Goal: Contribute content: Add original content to the website for others to see

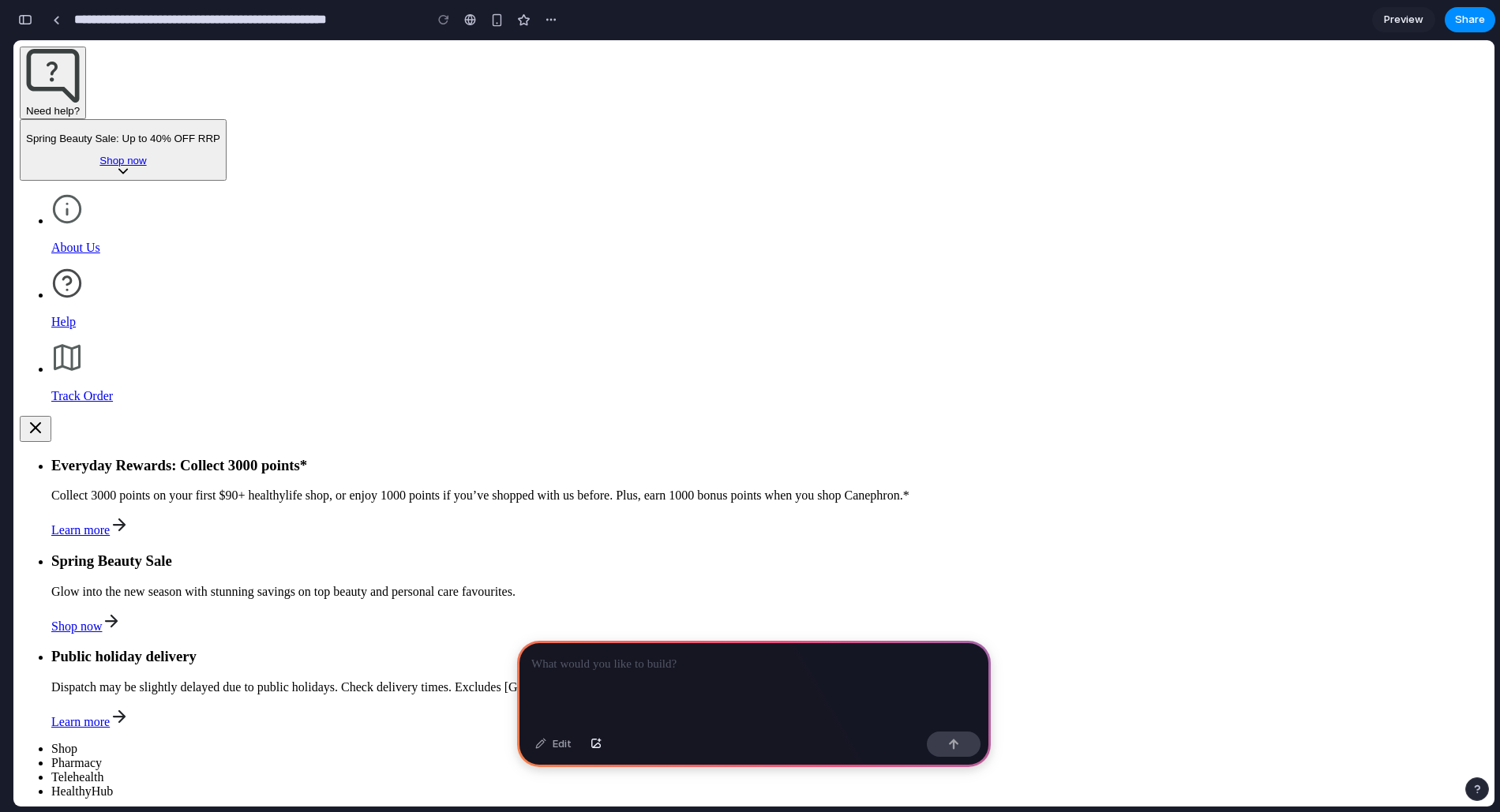
click at [782, 666] on p at bounding box center [754, 664] width 445 height 19
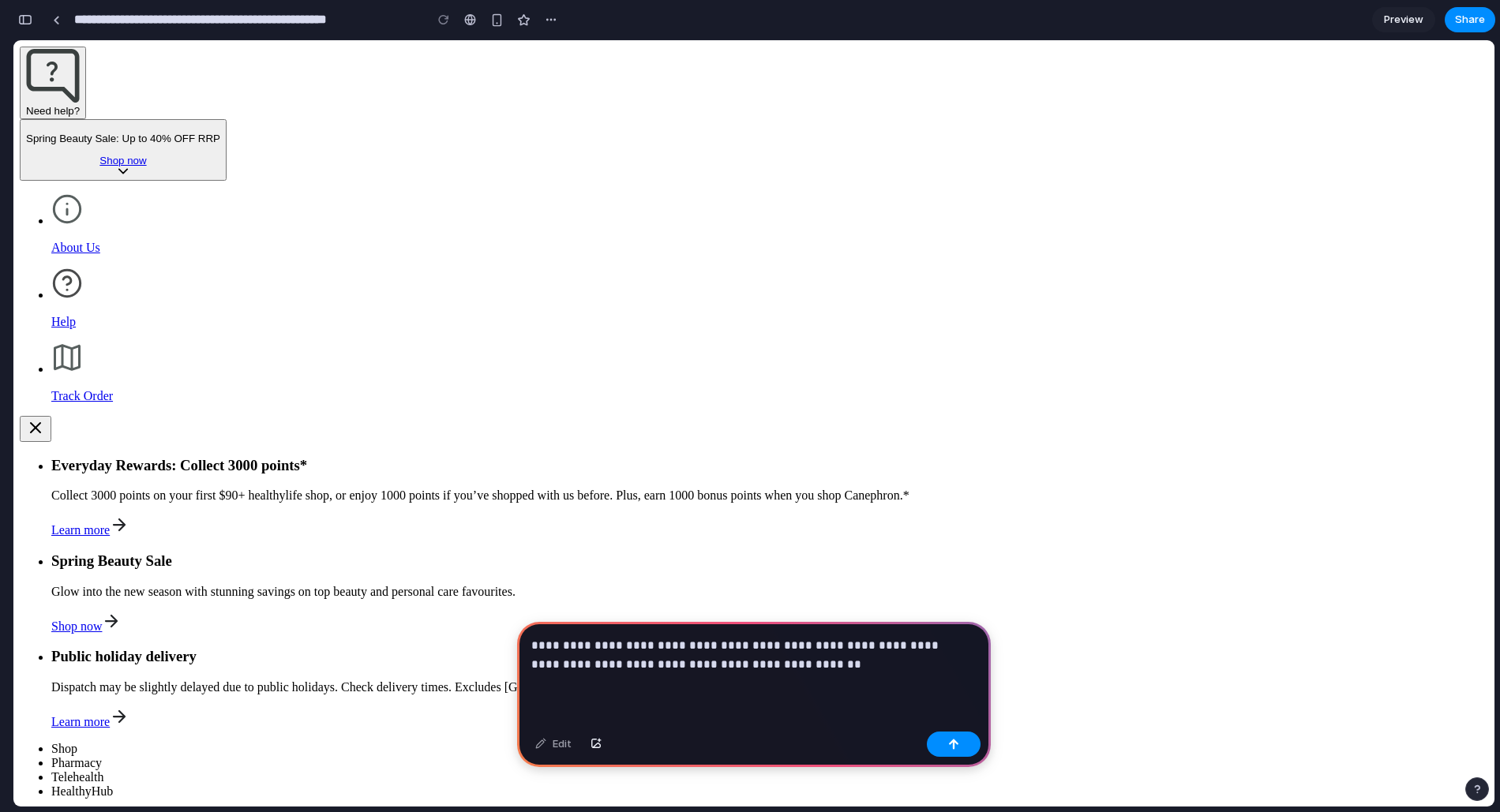
click at [621, 653] on p "**********" at bounding box center [750, 655] width 439 height 38
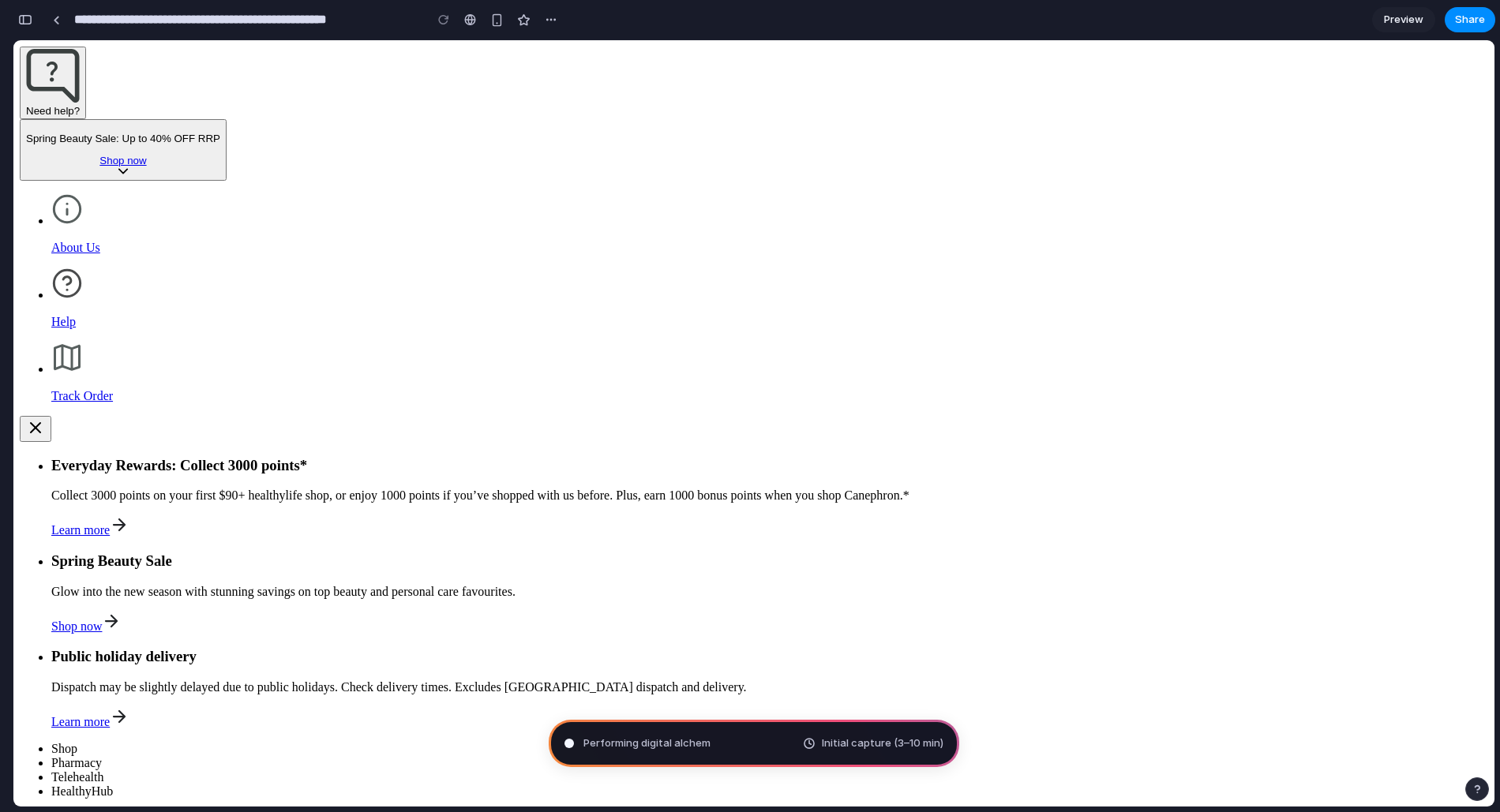
type input "**********"
